Goal: Task Accomplishment & Management: Use online tool/utility

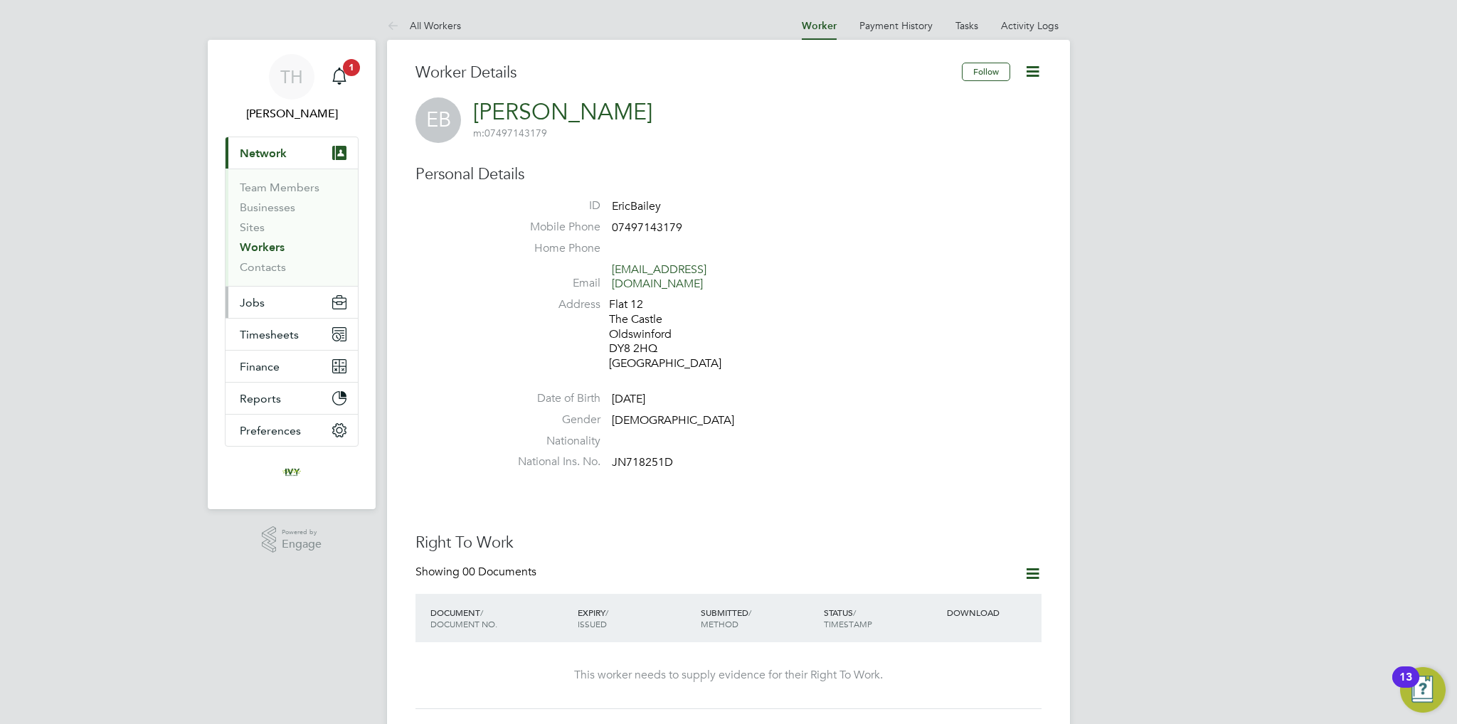
click at [294, 304] on button "Jobs" at bounding box center [292, 302] width 132 height 31
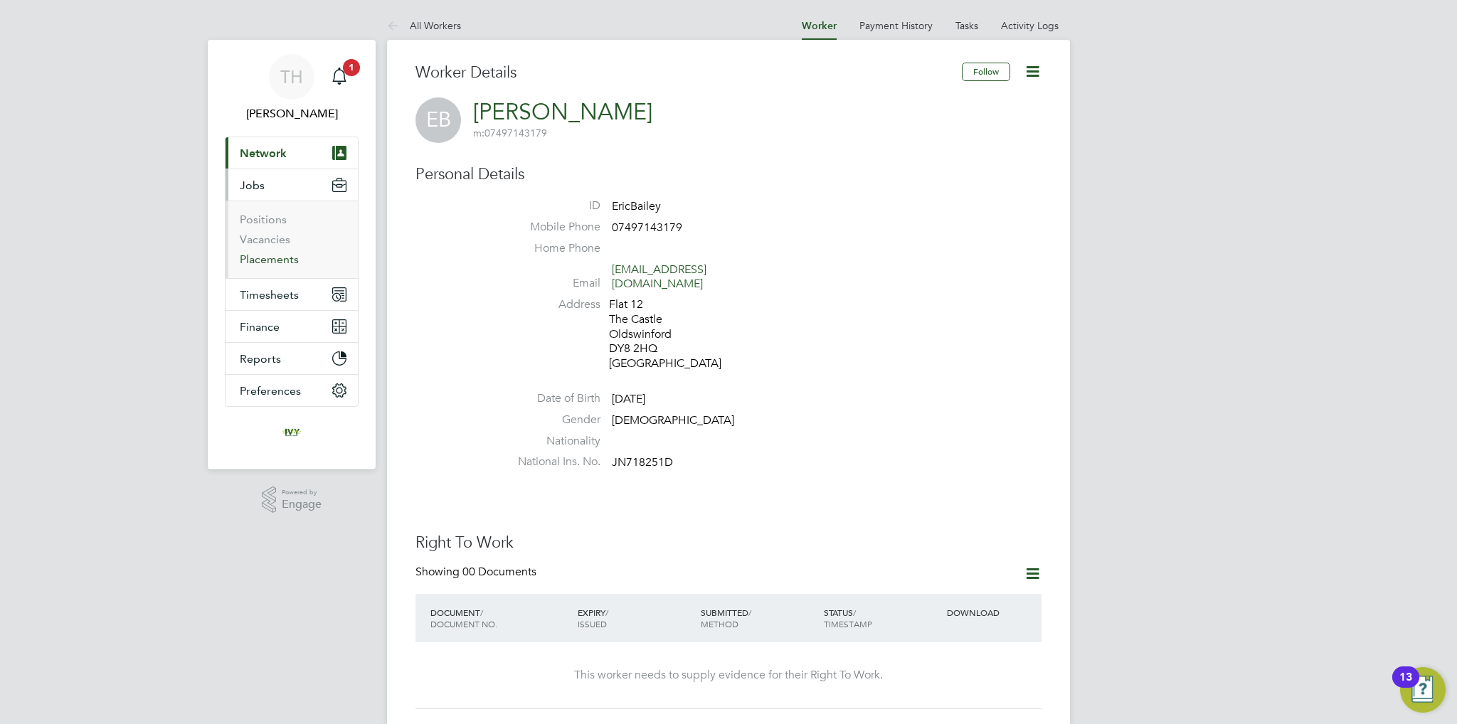
click at [265, 260] on link "Placements" at bounding box center [269, 260] width 59 height 14
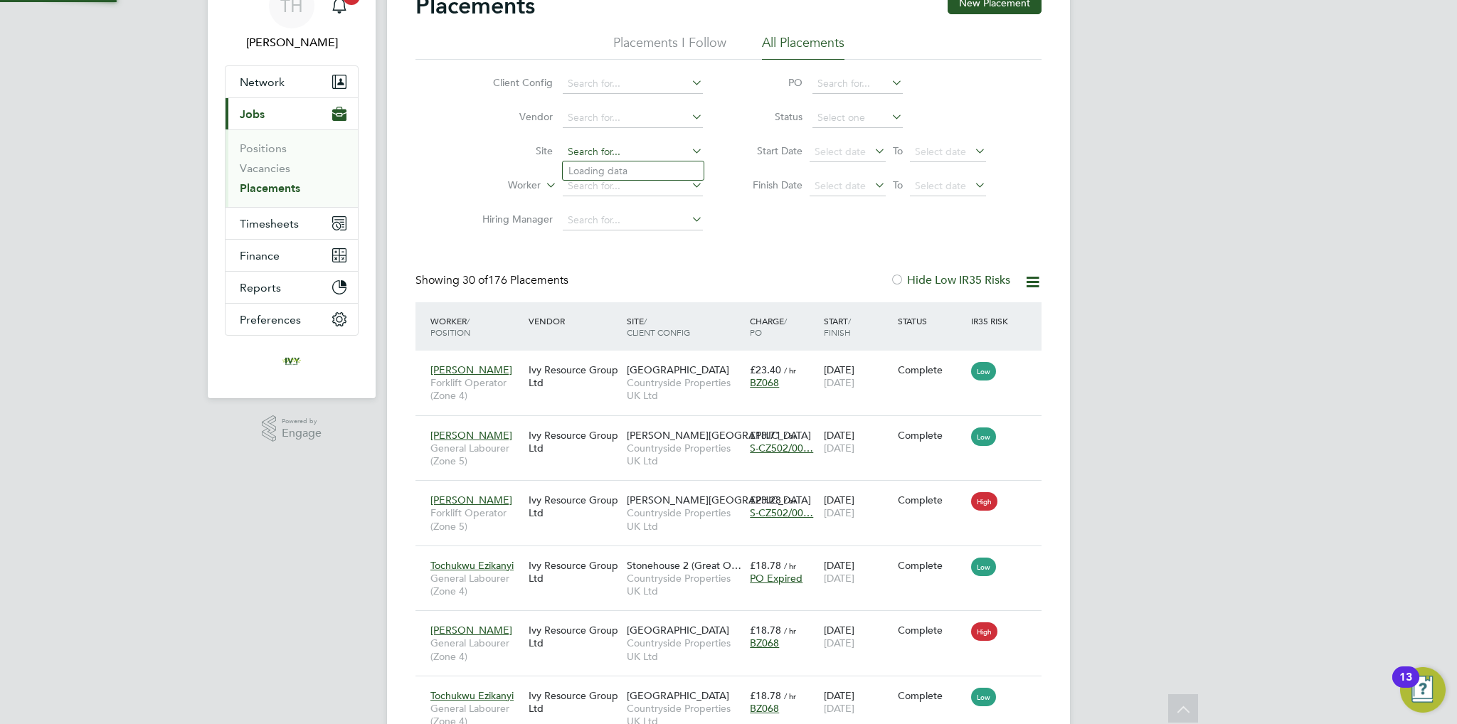
click at [654, 157] on input at bounding box center [633, 152] width 140 height 20
click at [630, 208] on li "Ston ehouse 2 ([GEOGRAPHIC_DATA])" at bounding box center [655, 209] width 185 height 19
type input "Stonehouse 2 ([GEOGRAPHIC_DATA])"
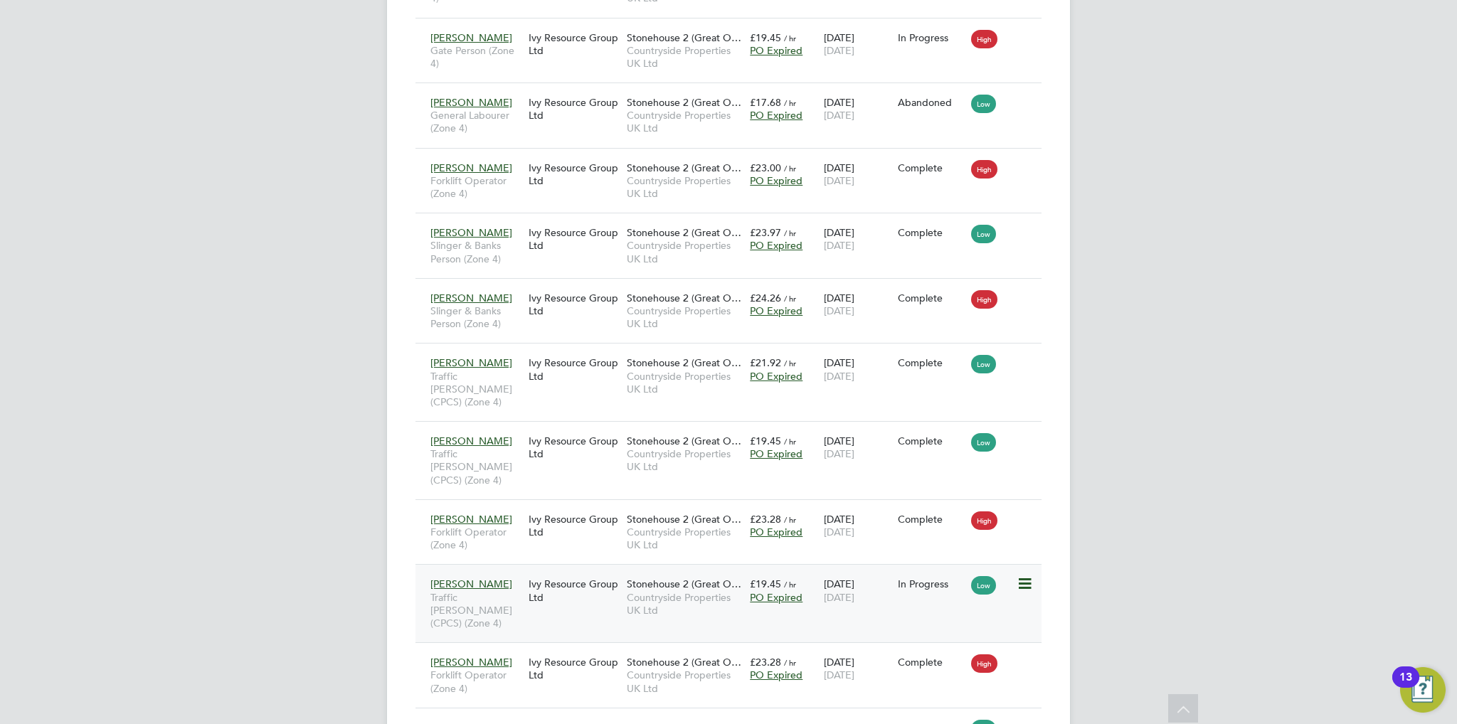
click at [1025, 576] on icon at bounding box center [1024, 584] width 14 height 17
click at [693, 591] on span "Countryside Properties UK Ltd" at bounding box center [685, 604] width 116 height 26
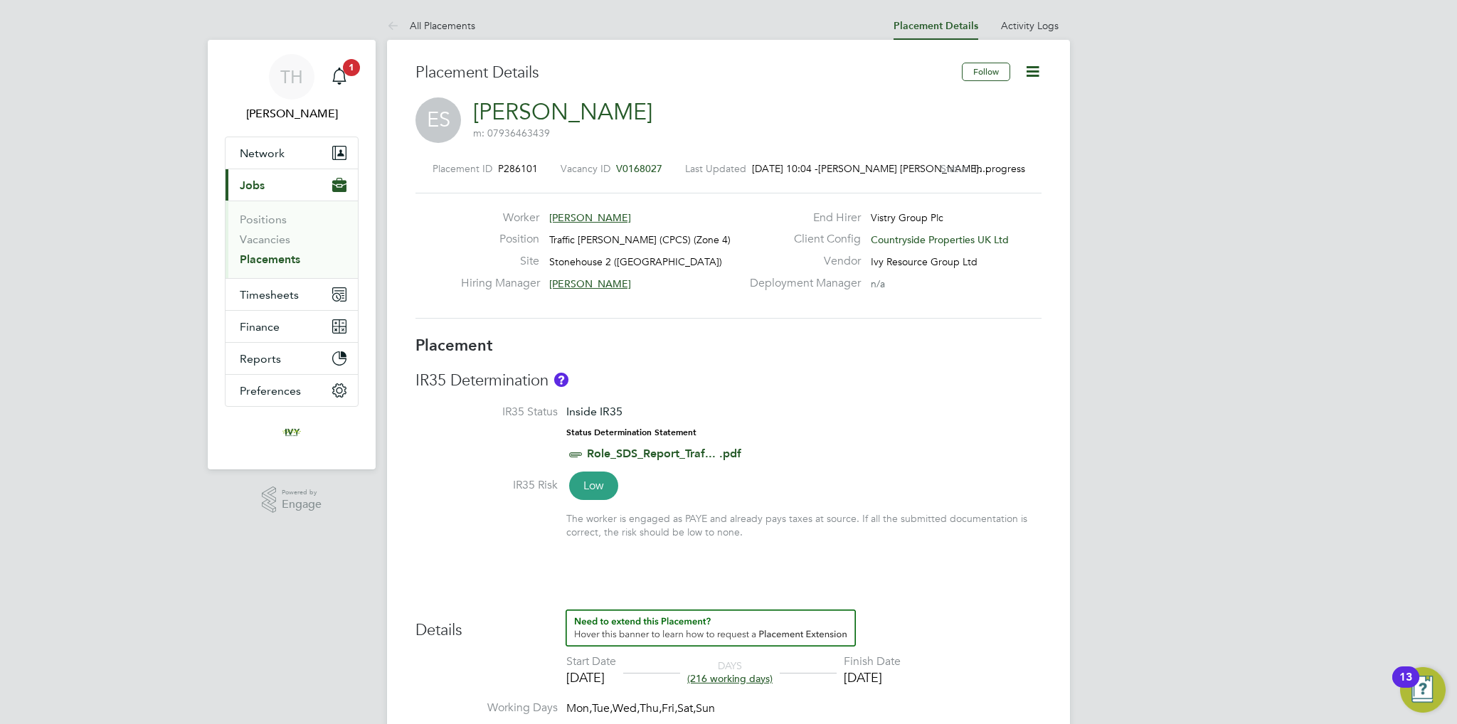
click at [534, 166] on span "P286101" at bounding box center [518, 168] width 40 height 13
click at [528, 169] on span "P286101" at bounding box center [518, 168] width 40 height 13
